Goal: Communication & Community: Answer question/provide support

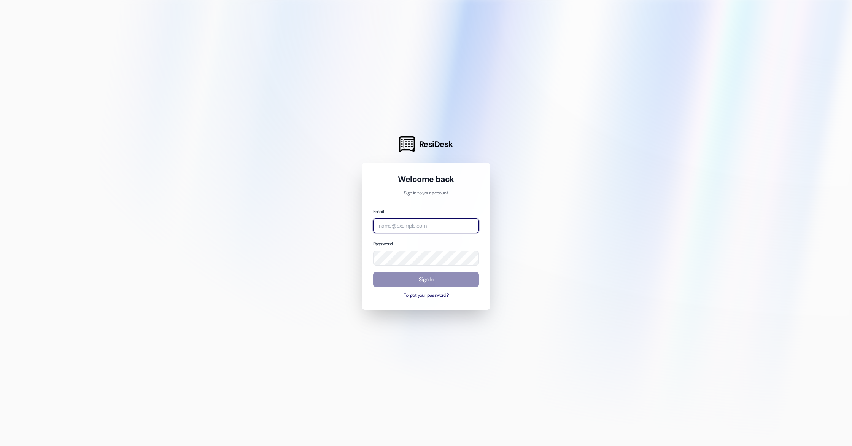
type input "[PERSON_NAME][EMAIL_ADDRESS][DOMAIN_NAME]"
click at [424, 282] on button "Sign In" at bounding box center [426, 279] width 106 height 15
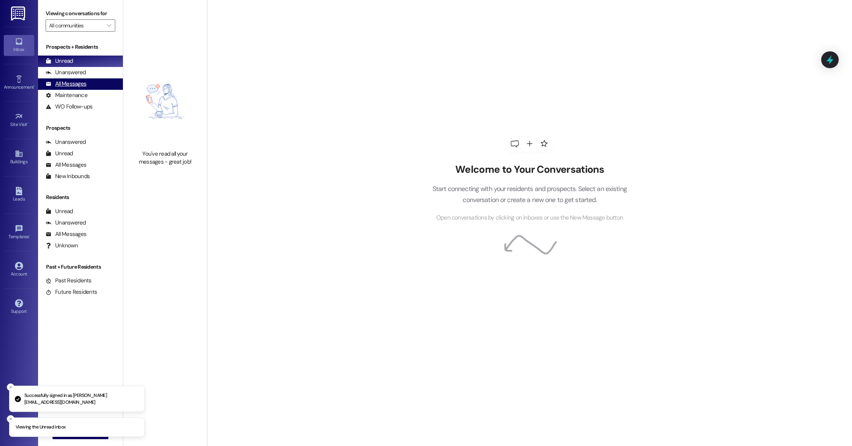
click at [76, 84] on div "All Messages" at bounding box center [66, 84] width 41 height 8
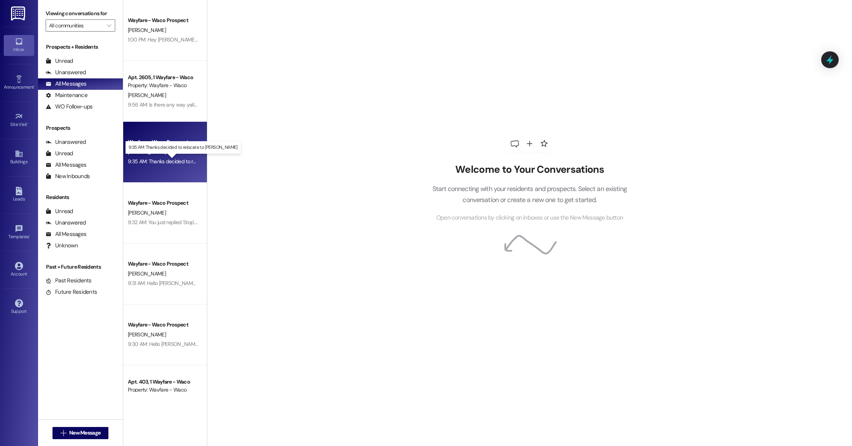
click at [175, 162] on div "9:35 AM: Thanks decided to relocate to [PERSON_NAME] 9:35 AM: Thanks decided to…" at bounding box center [191, 161] width 127 height 7
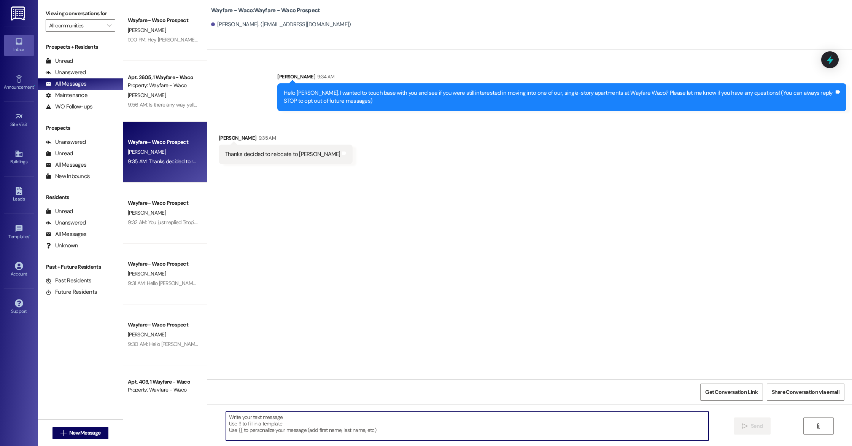
click at [332, 417] on textarea at bounding box center [467, 425] width 482 height 29
type textarea "Thank you for the update! Have a great day!"
click at [754, 429] on span "Send" at bounding box center [757, 426] width 12 height 8
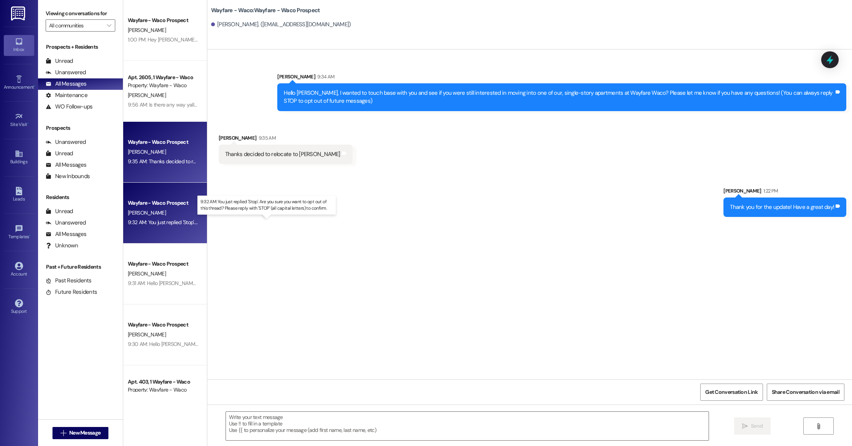
click at [161, 220] on div "9:32 AM: You just replied 'Stop'. Are you sure you want to opt out of this thre…" at bounding box center [273, 222] width 290 height 7
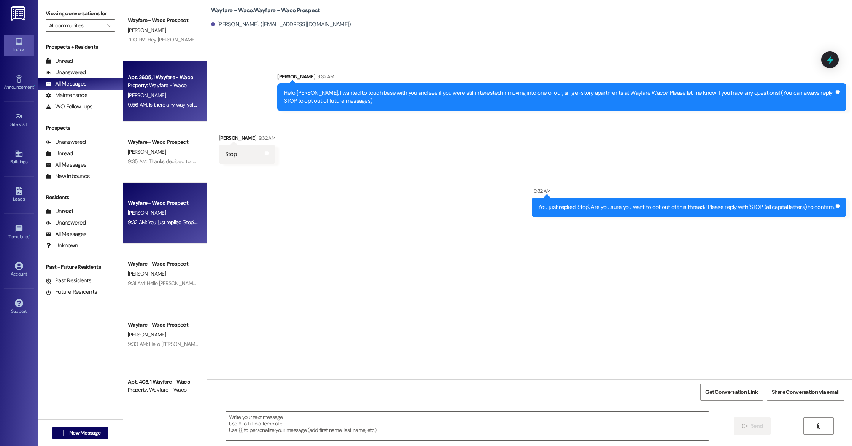
click at [162, 105] on div "9:56 AM: Is there any way yall can give me anything to turn in to a new place I…" at bounding box center [246, 104] width 237 height 7
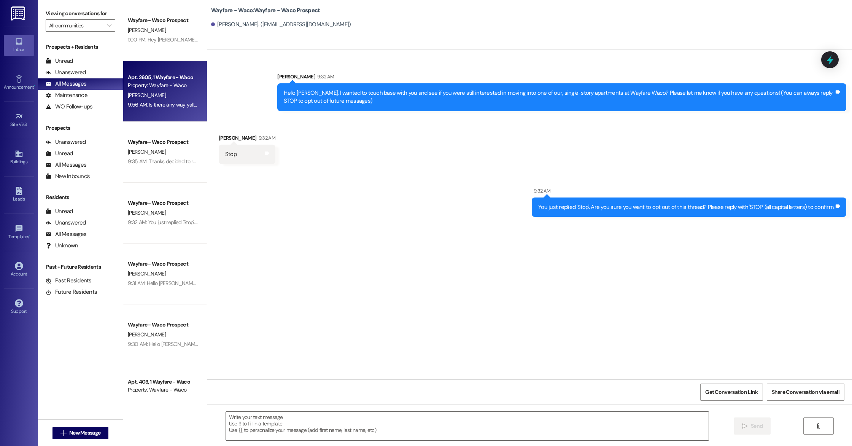
scroll to position [4344, 0]
